Goal: Transaction & Acquisition: Purchase product/service

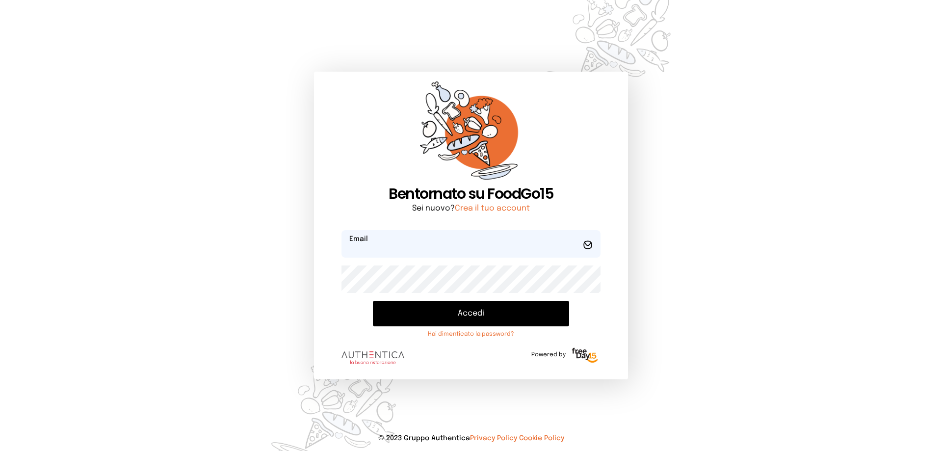
type input "**********"
click at [478, 317] on button "Accedi" at bounding box center [471, 314] width 196 height 26
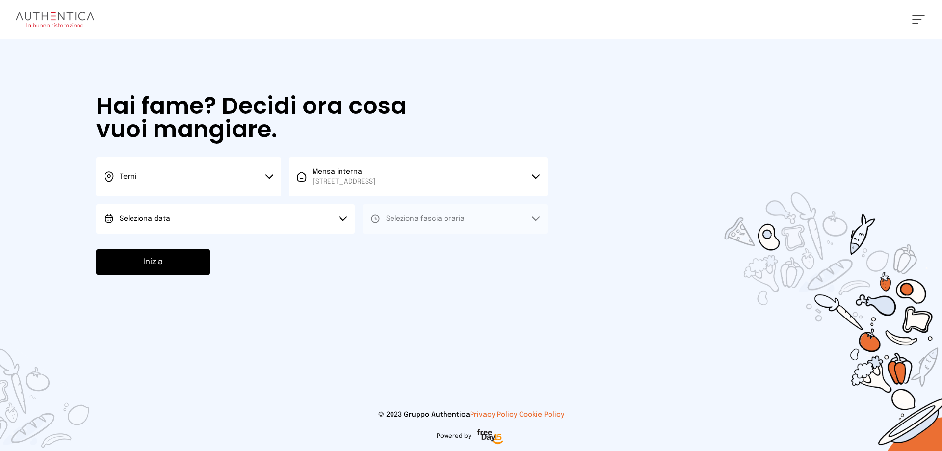
click at [215, 221] on button "Seleziona data" at bounding box center [225, 218] width 258 height 29
click at [205, 247] on li "[DATE], [DATE]" at bounding box center [225, 246] width 258 height 26
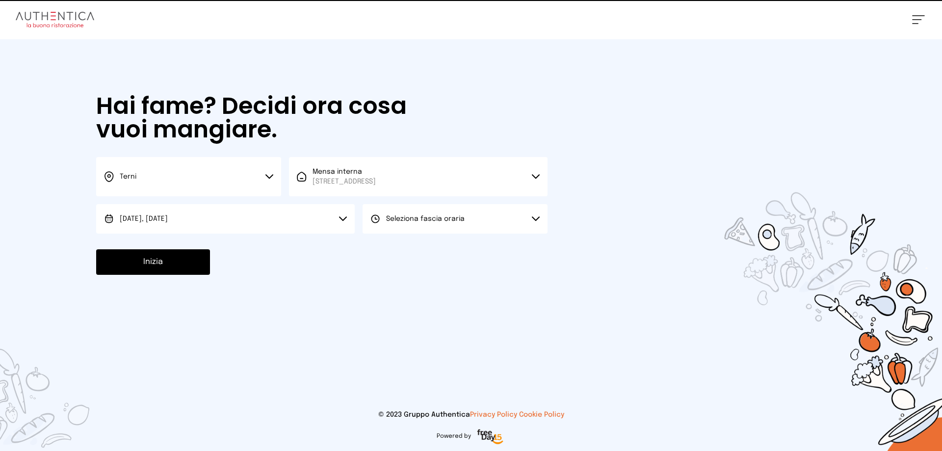
drag, startPoint x: 424, startPoint y: 220, endPoint x: 418, endPoint y: 222, distance: 5.9
click at [423, 220] on span "Seleziona fascia oraria" at bounding box center [425, 218] width 78 height 7
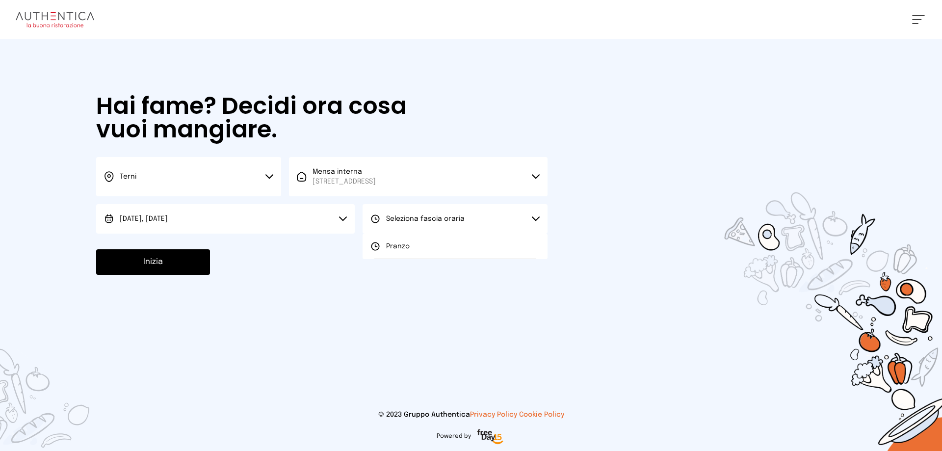
drag, startPoint x: 406, startPoint y: 246, endPoint x: 398, endPoint y: 246, distance: 7.8
click at [405, 246] on span "Pranzo" at bounding box center [398, 246] width 24 height 10
click at [189, 257] on button "Inizia" at bounding box center [153, 262] width 114 height 26
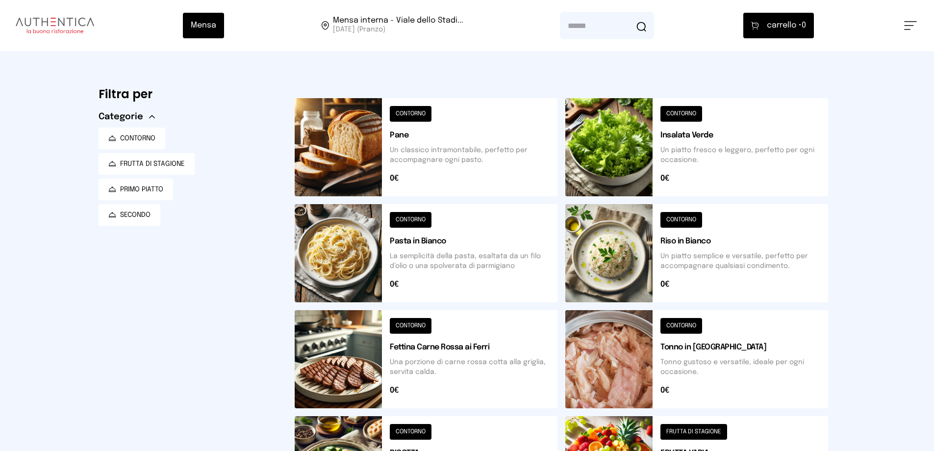
click at [402, 115] on button at bounding box center [426, 147] width 263 height 98
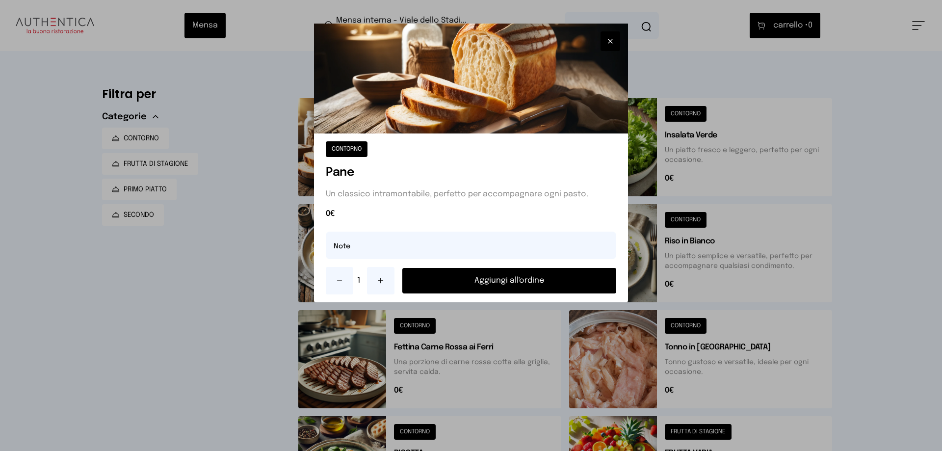
click at [487, 284] on button "Aggiungi all'ordine" at bounding box center [509, 281] width 214 height 26
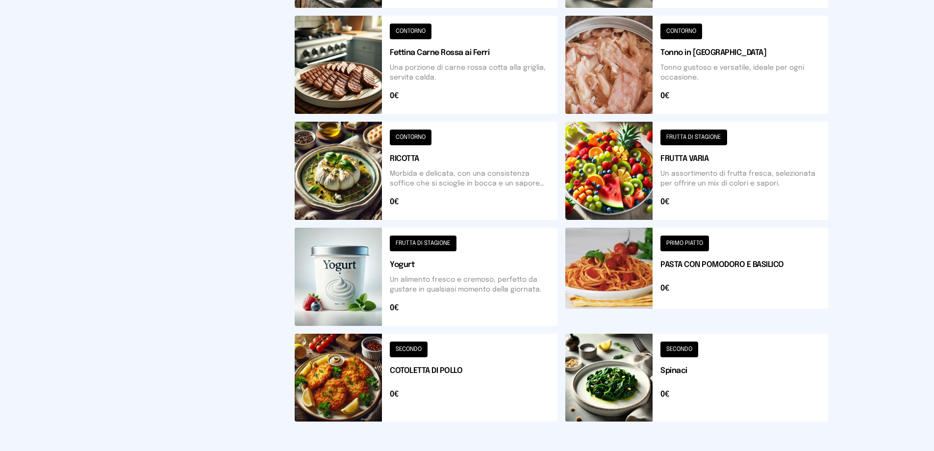
scroll to position [343, 0]
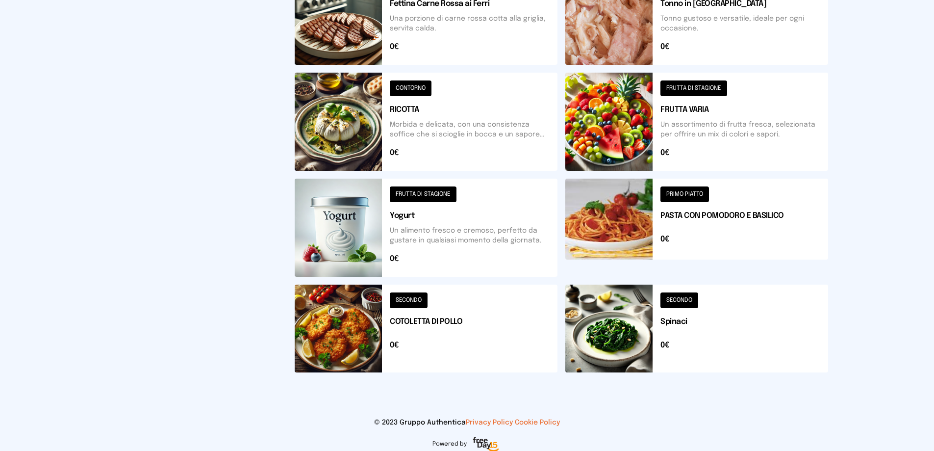
click at [410, 299] on button at bounding box center [426, 328] width 263 height 88
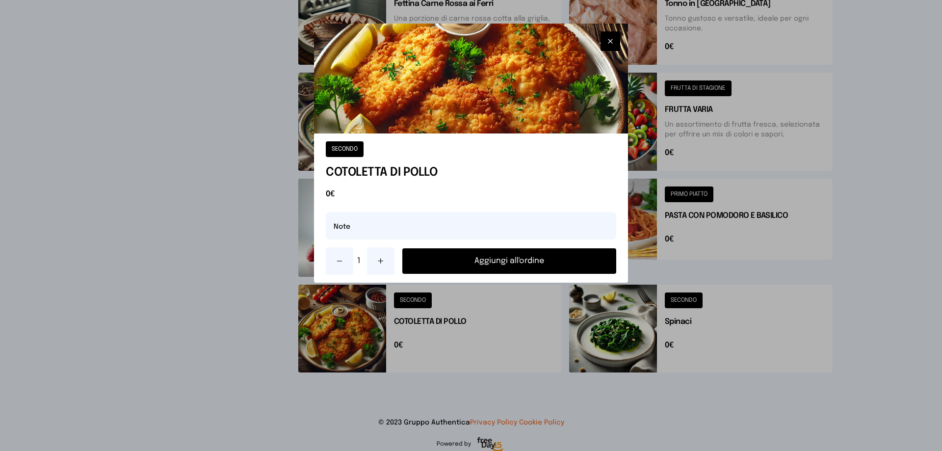
click at [479, 264] on button "Aggiungi all'ordine" at bounding box center [509, 261] width 214 height 26
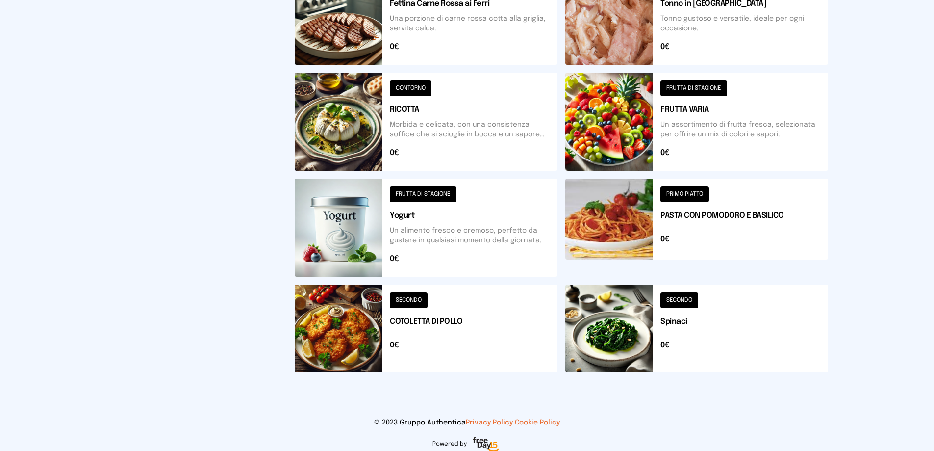
click at [677, 299] on button at bounding box center [696, 328] width 263 height 88
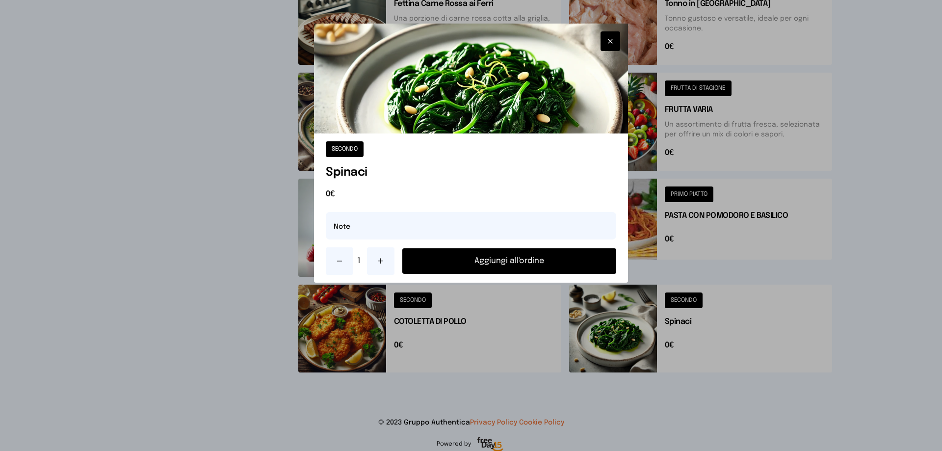
click at [546, 256] on button "Aggiungi all'ordine" at bounding box center [509, 261] width 214 height 26
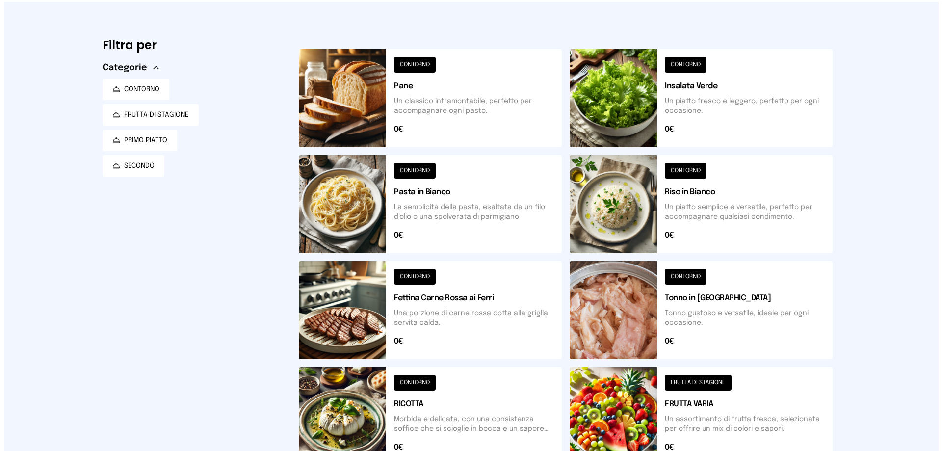
scroll to position [0, 0]
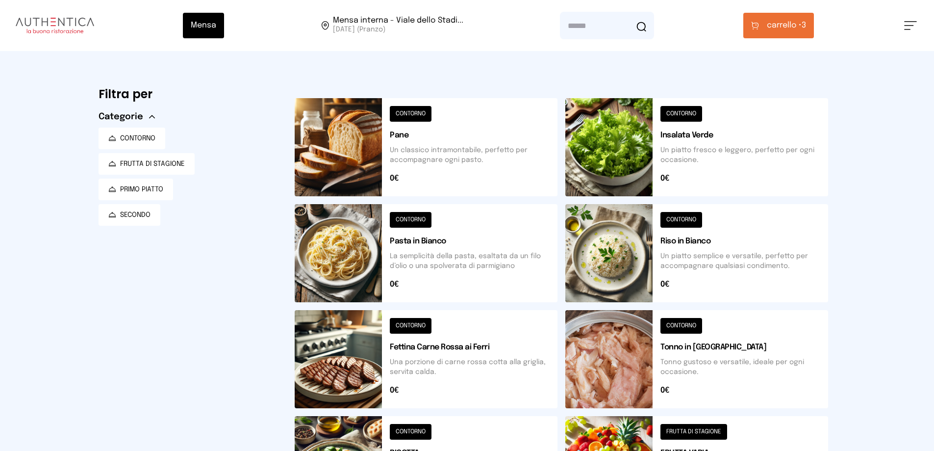
click at [792, 29] on span "carrello •" at bounding box center [784, 26] width 35 height 12
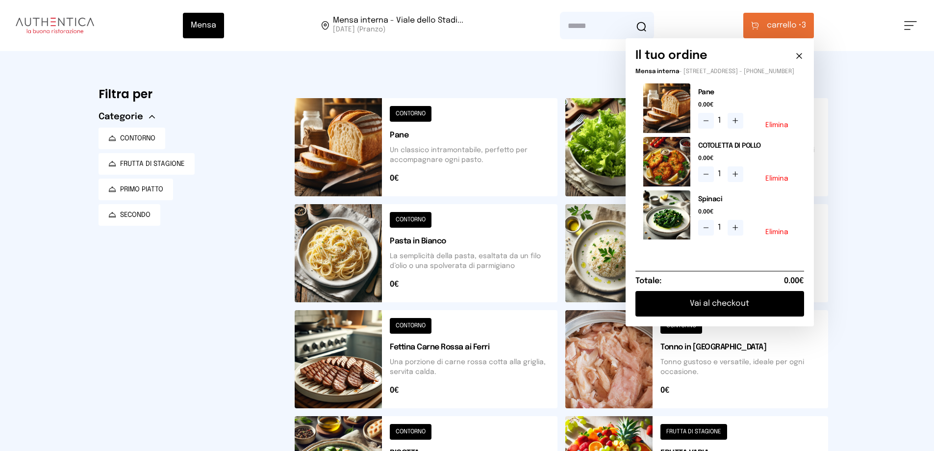
click at [749, 312] on button "Vai al checkout" at bounding box center [720, 304] width 169 height 26
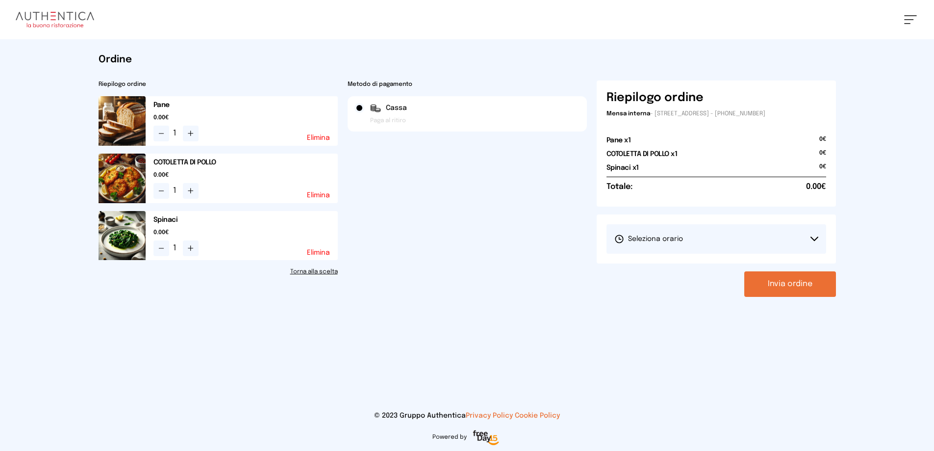
click at [700, 241] on button "Seleziona orario" at bounding box center [717, 238] width 220 height 29
click at [677, 264] on span "1° Turno (13:00 - 15:00)" at bounding box center [652, 266] width 74 height 10
click at [795, 283] on button "Invia ordine" at bounding box center [790, 284] width 92 height 26
